Goal: Task Accomplishment & Management: Manage account settings

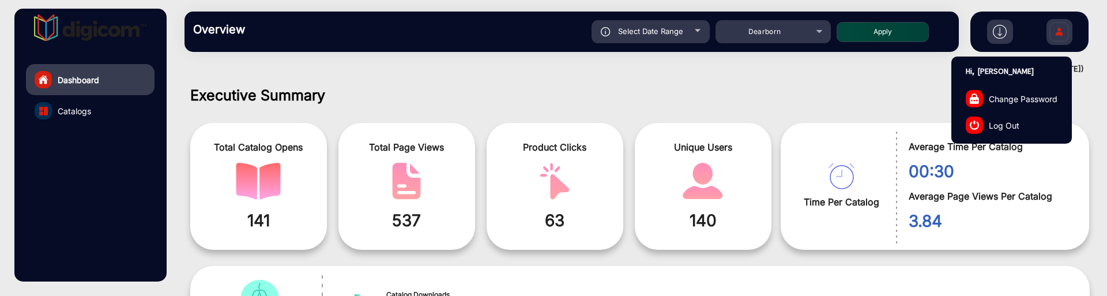
scroll to position [9, 0]
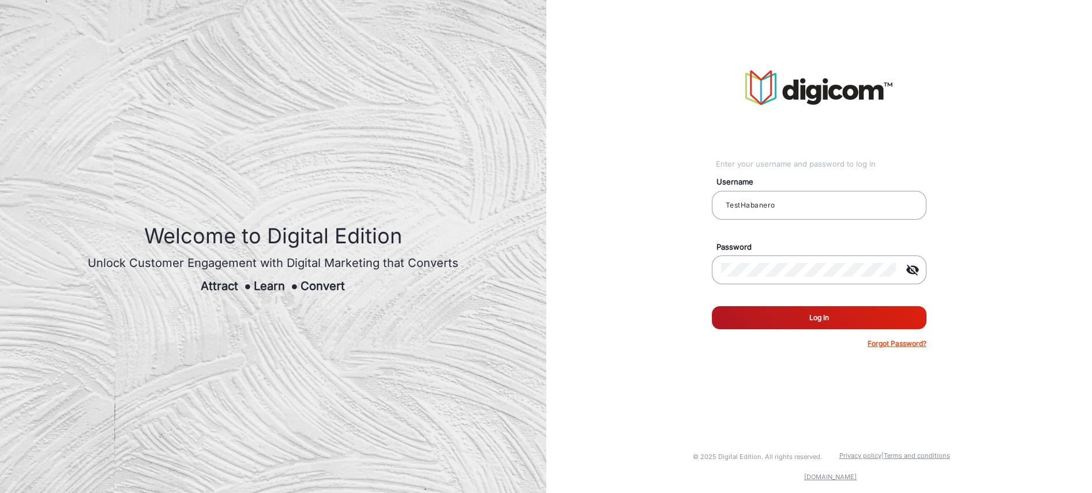
click at [818, 319] on button "Log In" at bounding box center [819, 317] width 215 height 23
click at [785, 209] on input "TestHabanero" at bounding box center [819, 205] width 196 height 14
type input "[PERSON_NAME]"
click at [840, 314] on button "Log In" at bounding box center [819, 317] width 215 height 23
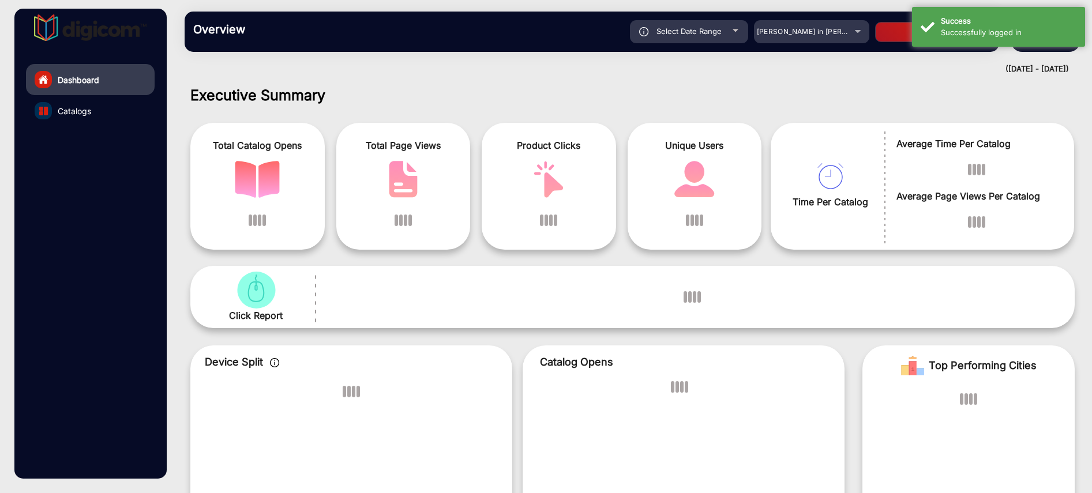
scroll to position [9, 0]
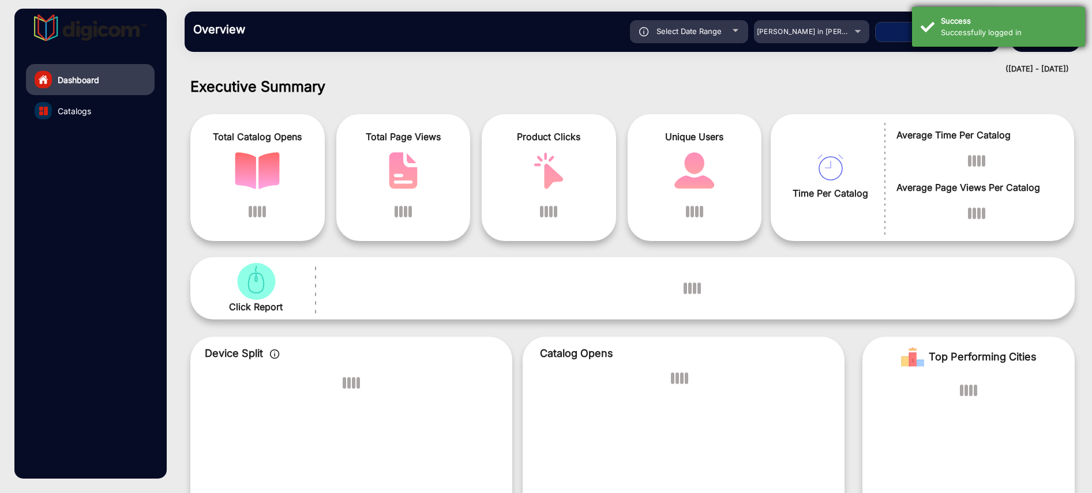
click at [996, 27] on div "Successfully logged in" at bounding box center [1009, 33] width 136 height 12
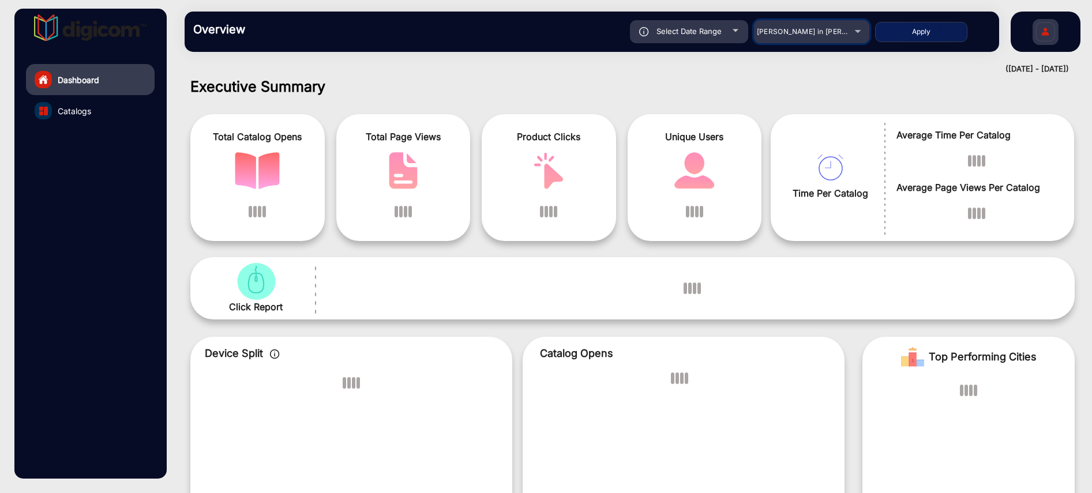
click at [828, 30] on span "[PERSON_NAME] in [PERSON_NAME]" at bounding box center [820, 31] width 127 height 9
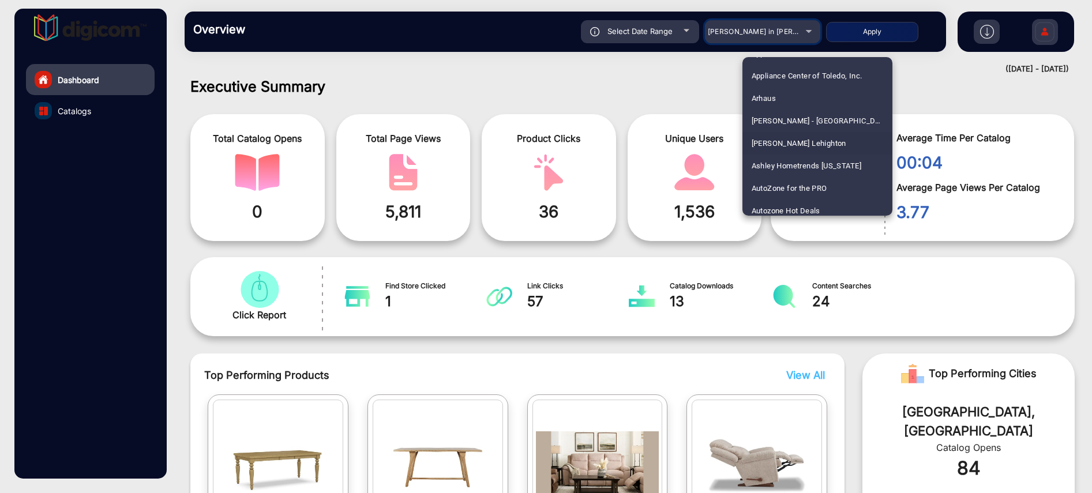
scroll to position [505, 0]
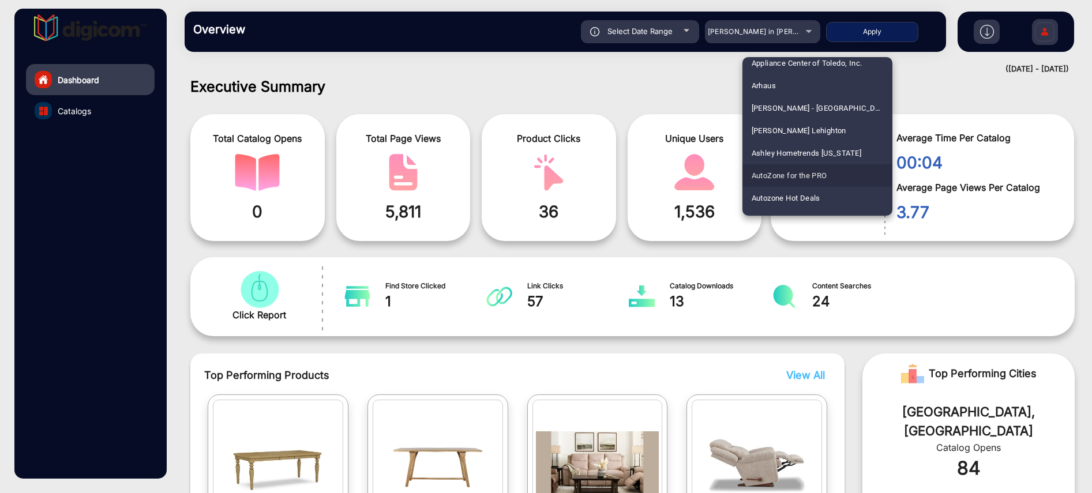
click at [823, 171] on span "AutoZone for the PRO" at bounding box center [790, 175] width 76 height 22
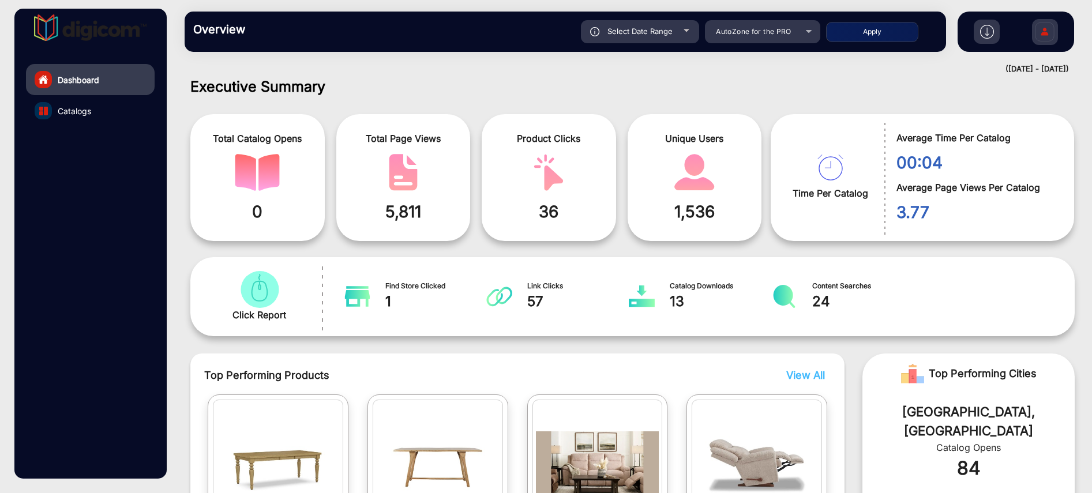
click at [878, 32] on button "Apply" at bounding box center [872, 32] width 92 height 20
type input "[DATE]"
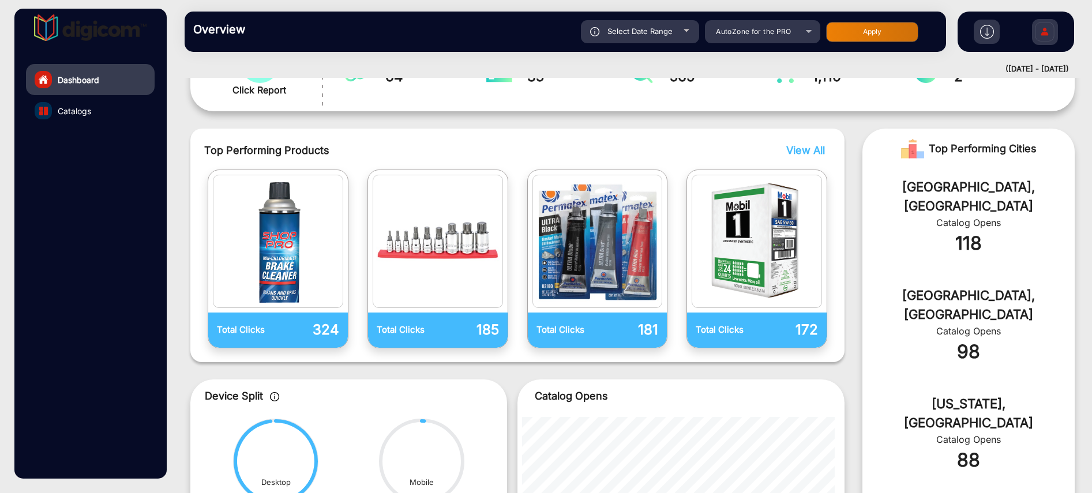
scroll to position [161, 0]
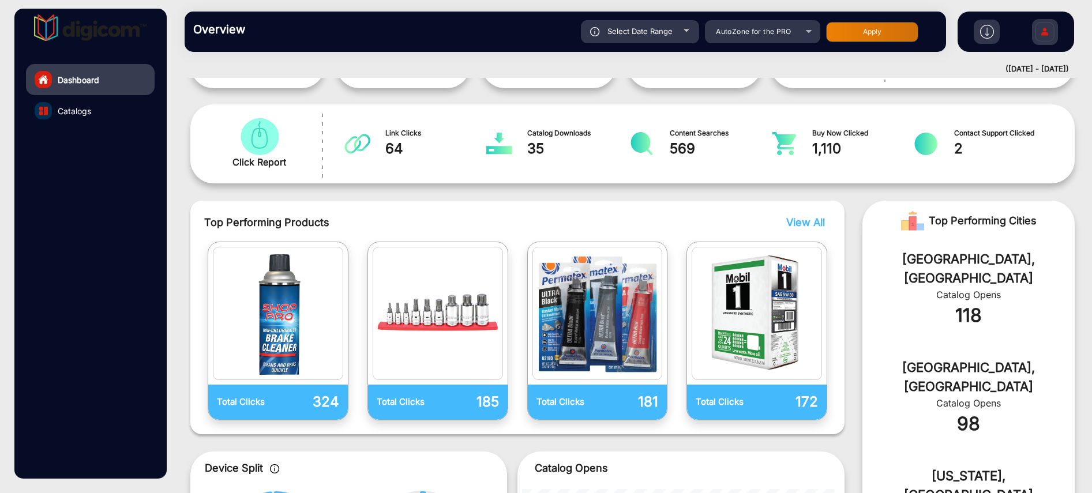
click at [1035, 27] on img at bounding box center [1044, 33] width 24 height 40
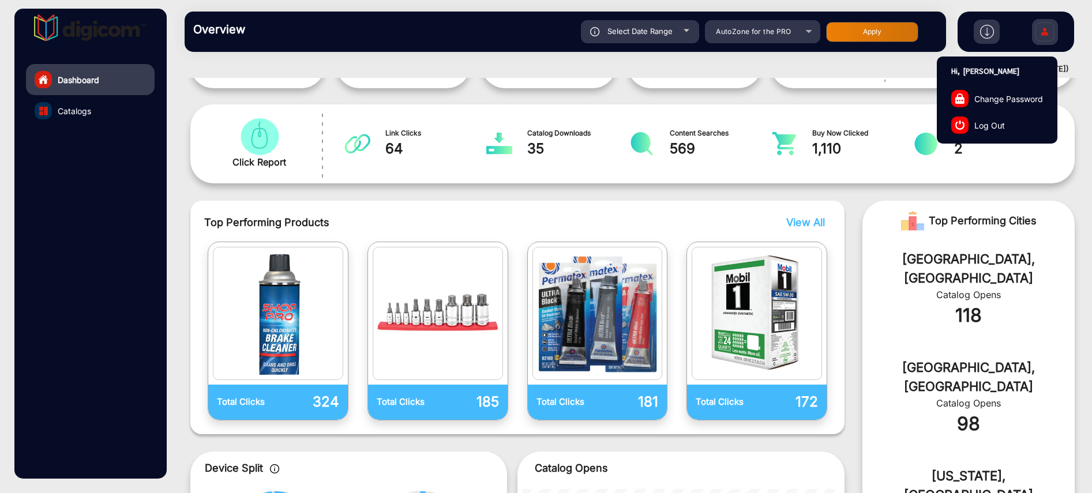
click at [993, 125] on span "Log Out" at bounding box center [989, 125] width 31 height 12
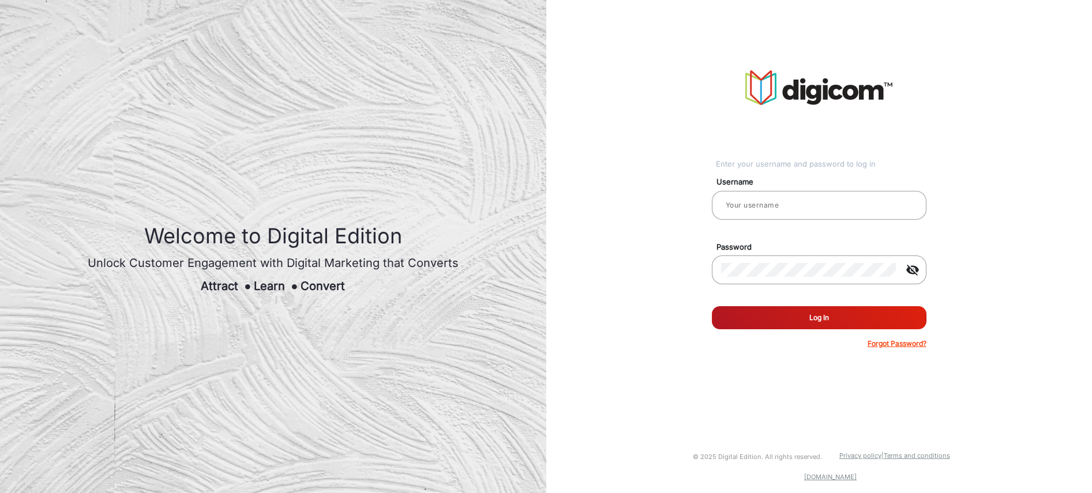
type input "[PERSON_NAME]"
